Goal: Task Accomplishment & Management: Manage account settings

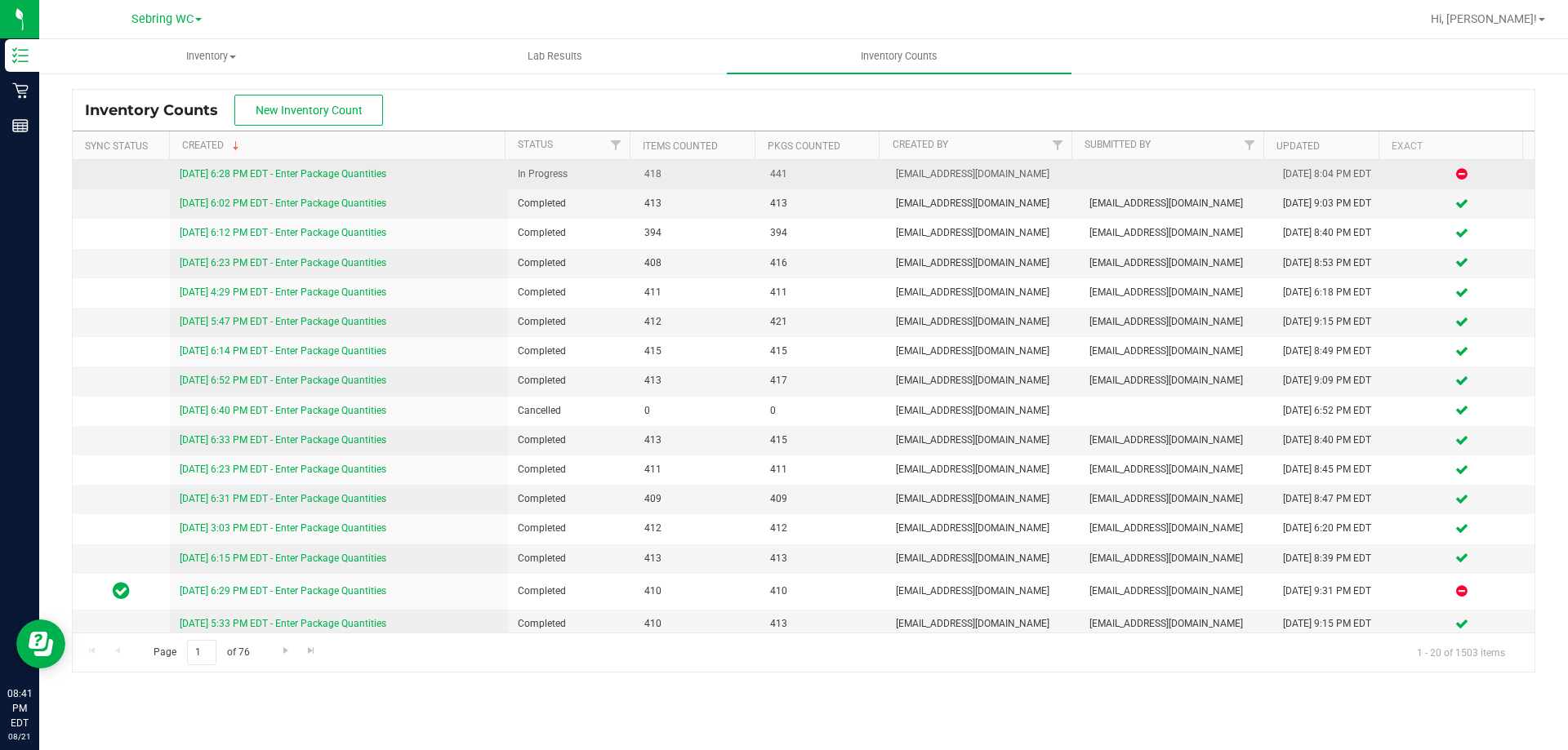
click at [241, 172] on link "[DATE] 6:28 PM EDT - Enter Package Quantities" at bounding box center [283, 174] width 207 height 11
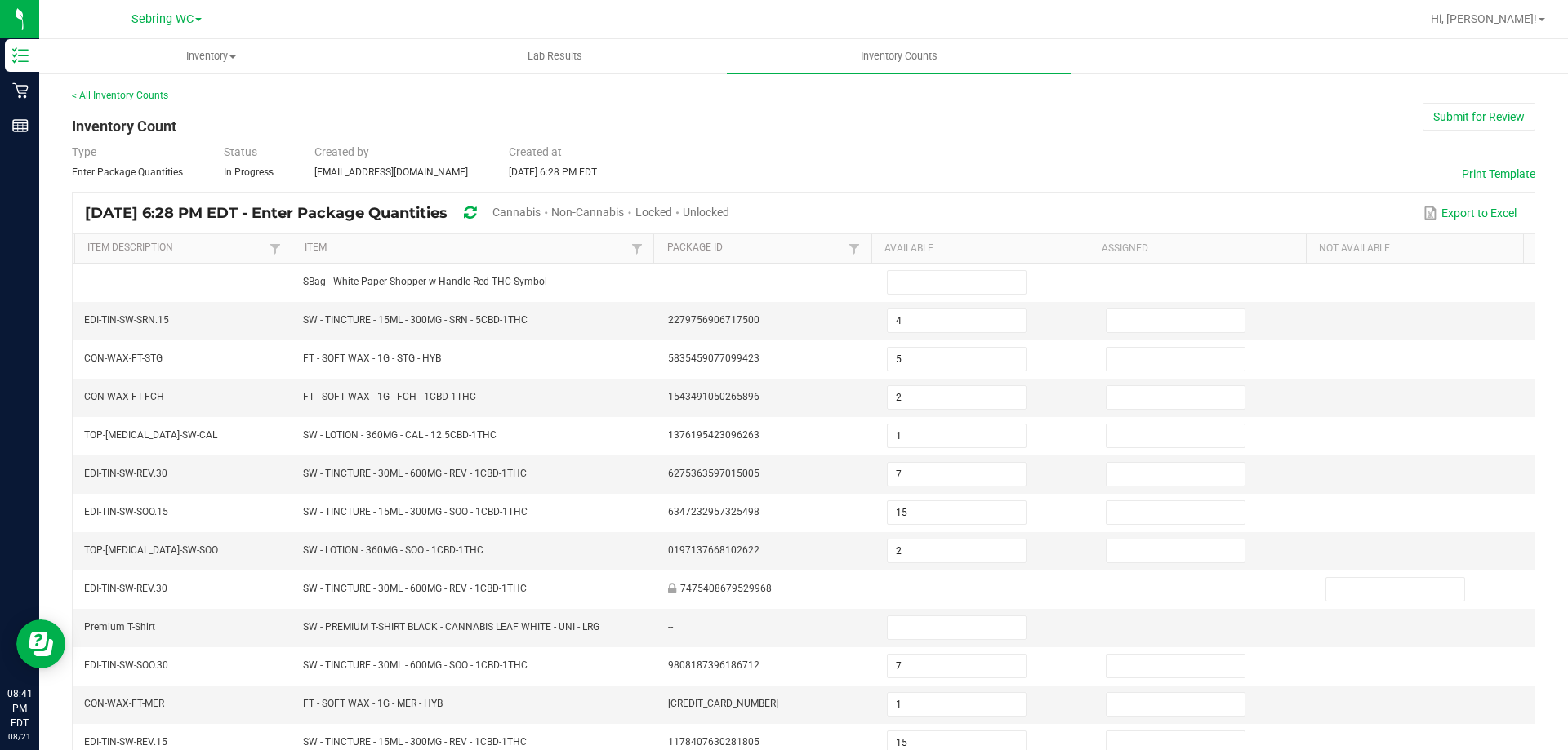
click at [1436, 100] on div "< All Inventory Counts" at bounding box center [803, 95] width 1463 height 15
click at [1436, 106] on button "Submit for Review" at bounding box center [1478, 117] width 113 height 28
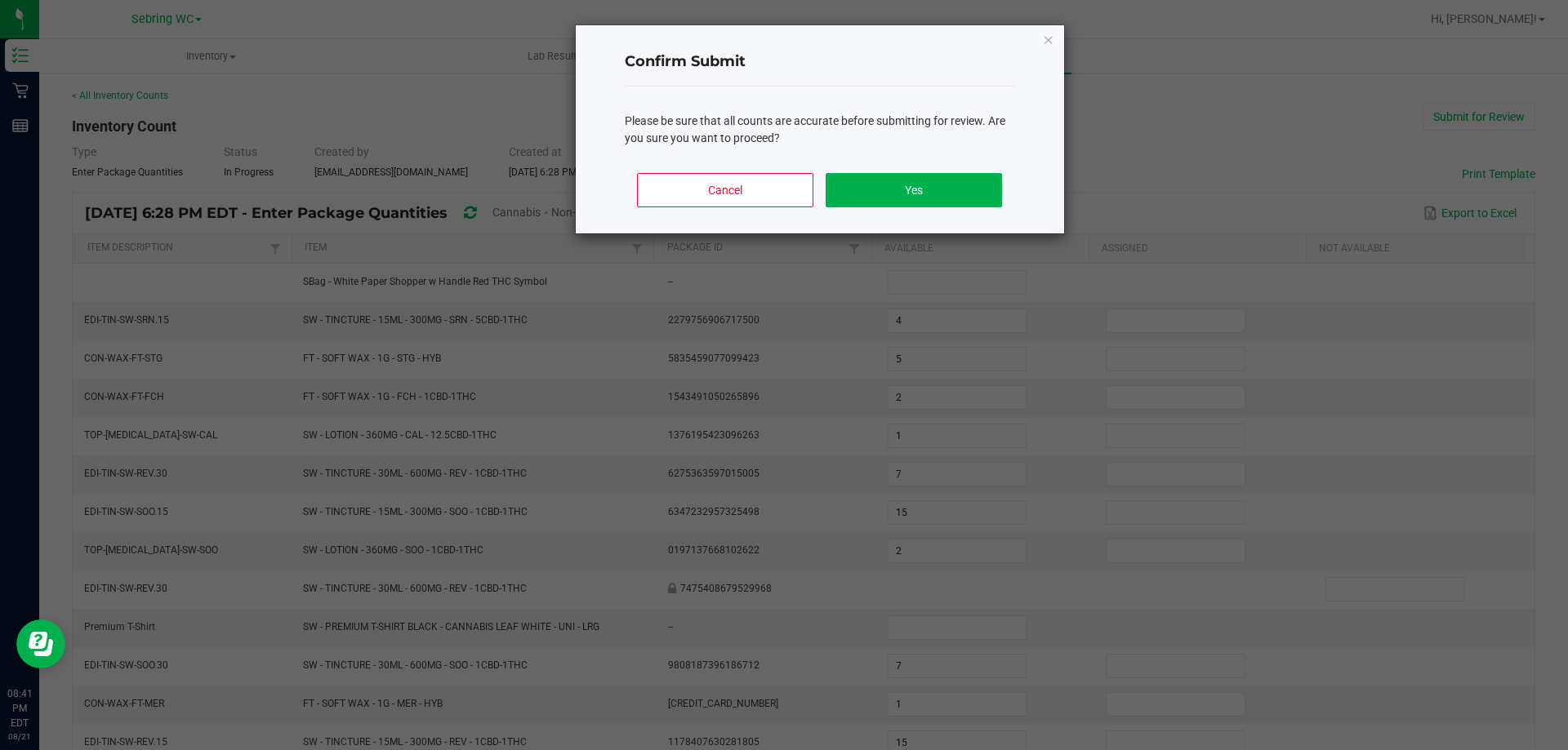
click at [831, 168] on div "Cancel Yes" at bounding box center [819, 196] width 390 height 73
click at [861, 170] on div "Cancel Yes" at bounding box center [819, 196] width 390 height 73
click at [861, 184] on button "Yes" at bounding box center [913, 189] width 176 height 34
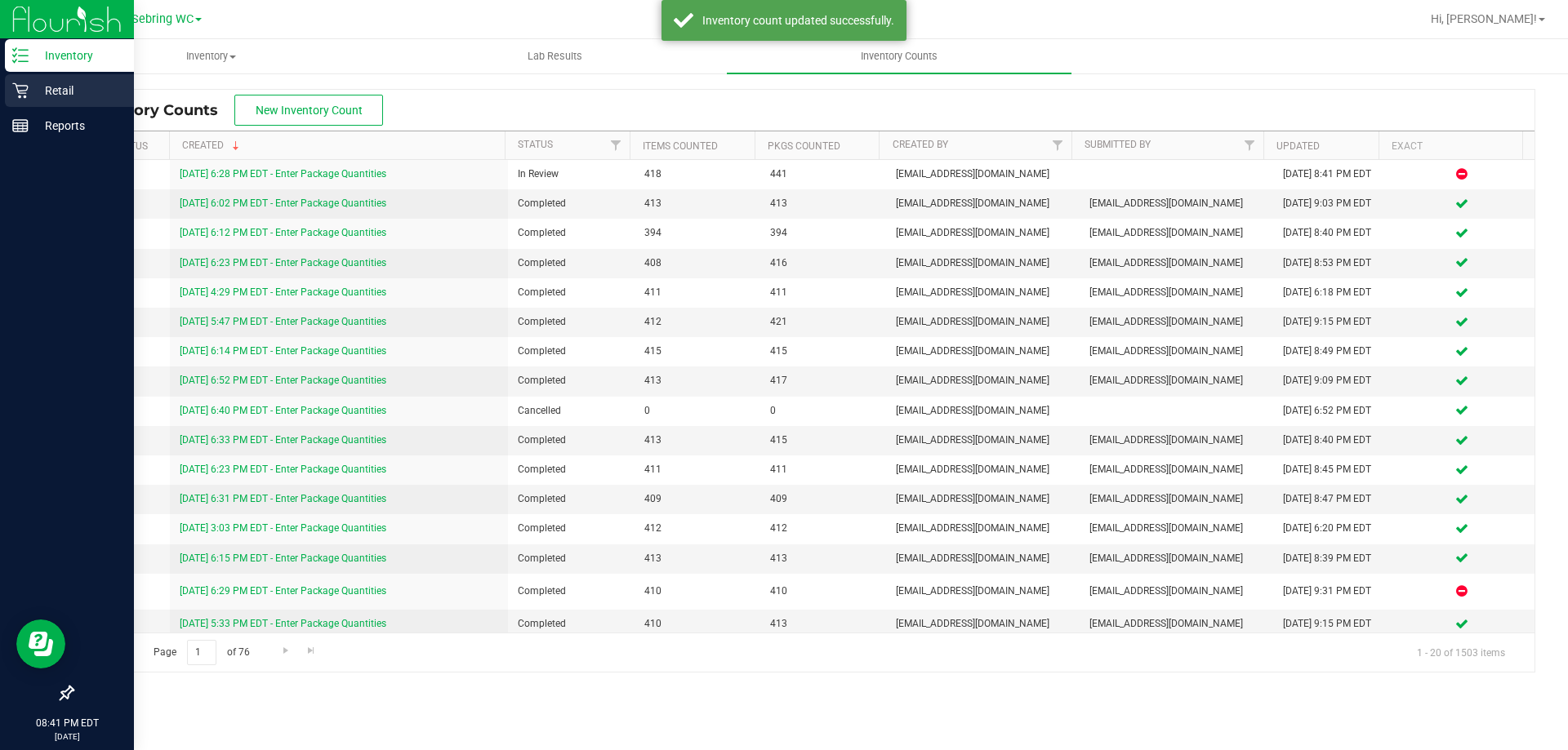
click at [20, 98] on icon at bounding box center [20, 91] width 16 height 16
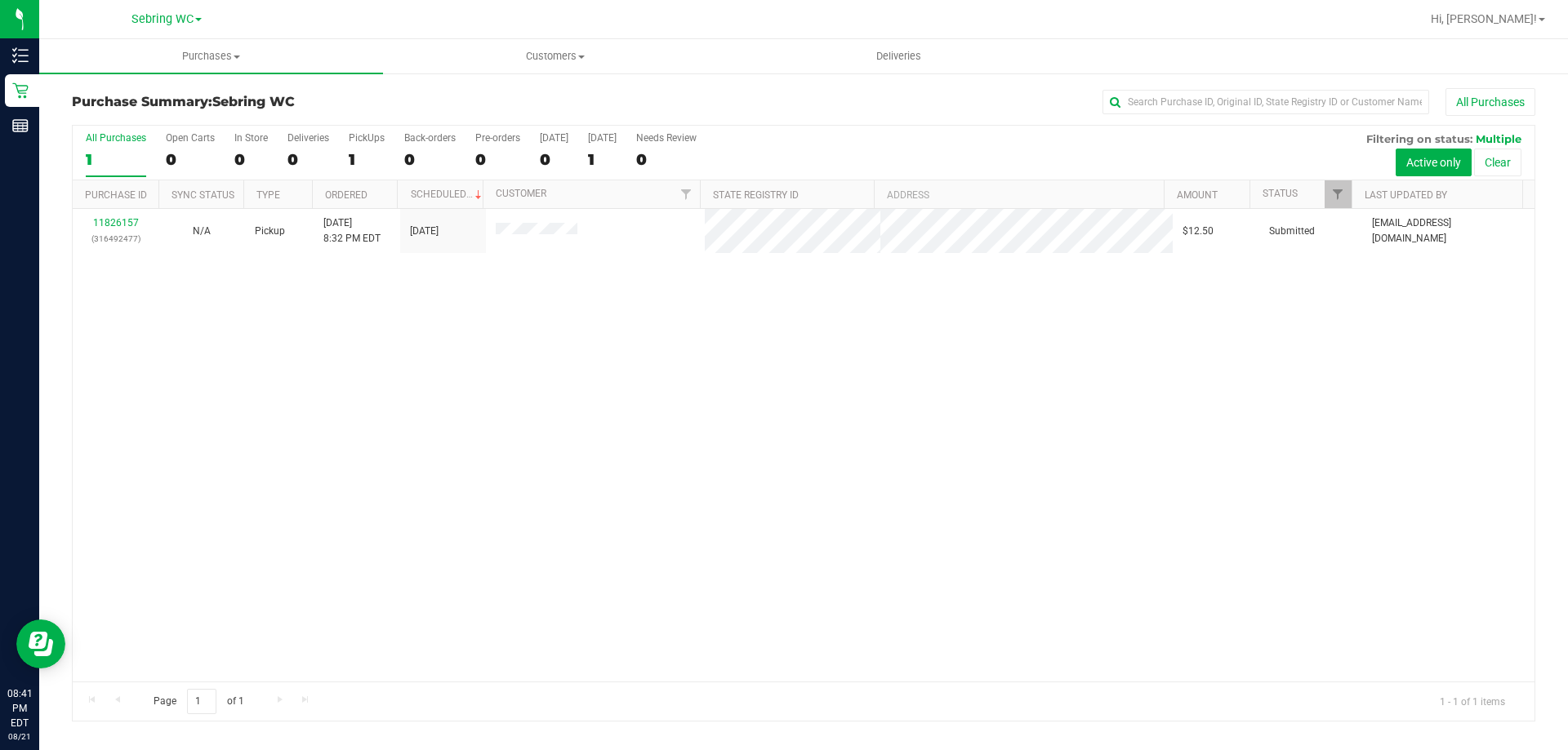
click at [1522, 29] on div "Hi, [PERSON_NAME]!" at bounding box center [1488, 19] width 128 height 29
click at [1515, 20] on span "Hi, [PERSON_NAME]!" at bounding box center [1484, 18] width 107 height 13
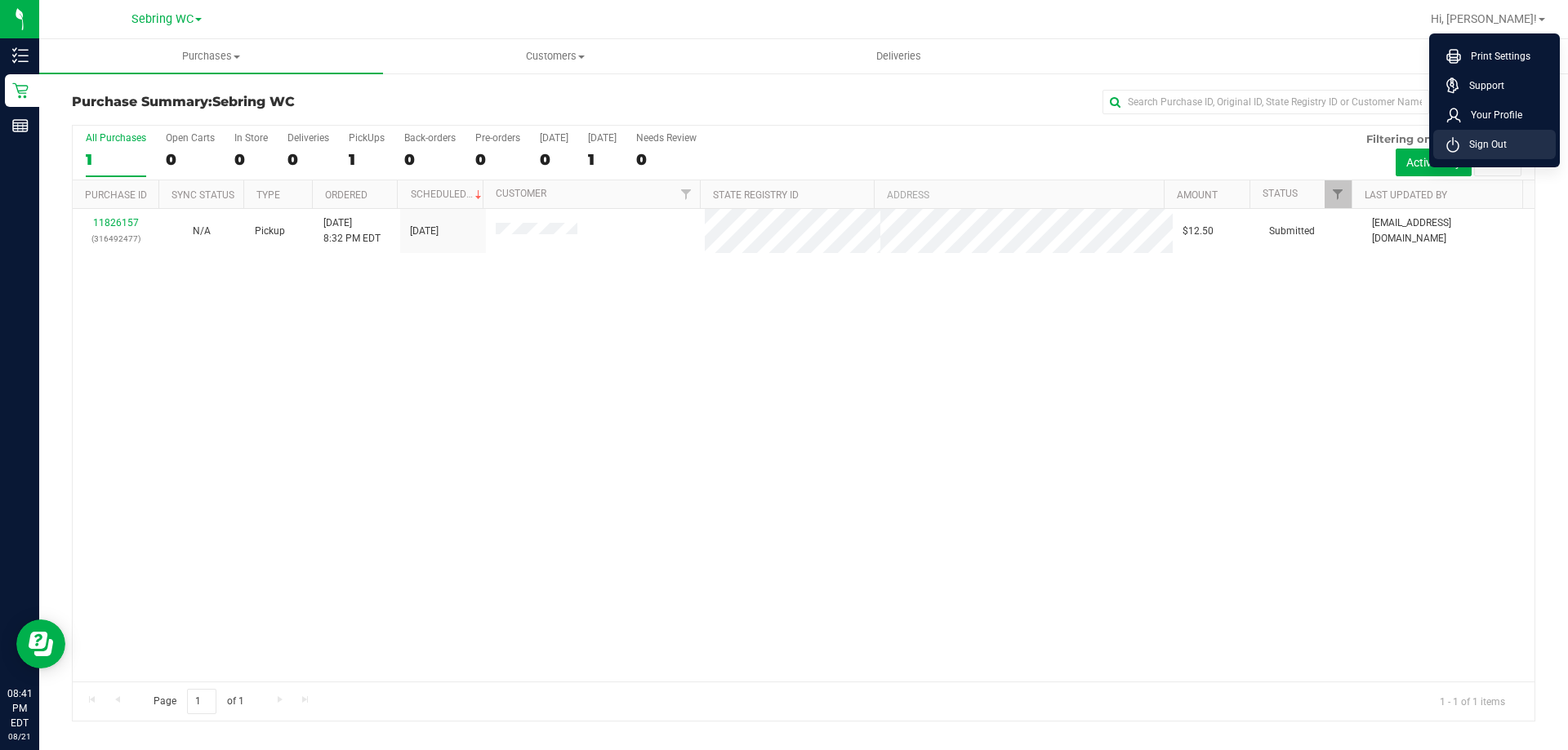
click at [1523, 141] on li "Sign Out" at bounding box center [1495, 145] width 122 height 30
